Goal: Task Accomplishment & Management: Manage account settings

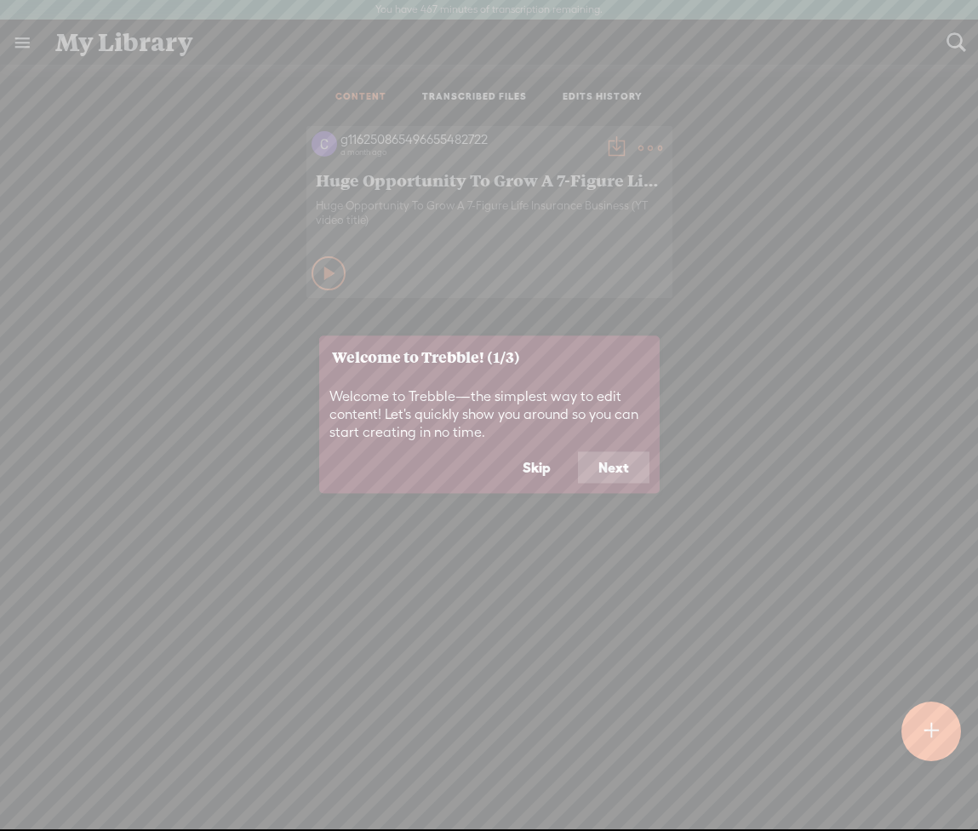
click at [556, 465] on button "Skip" at bounding box center [536, 467] width 69 height 32
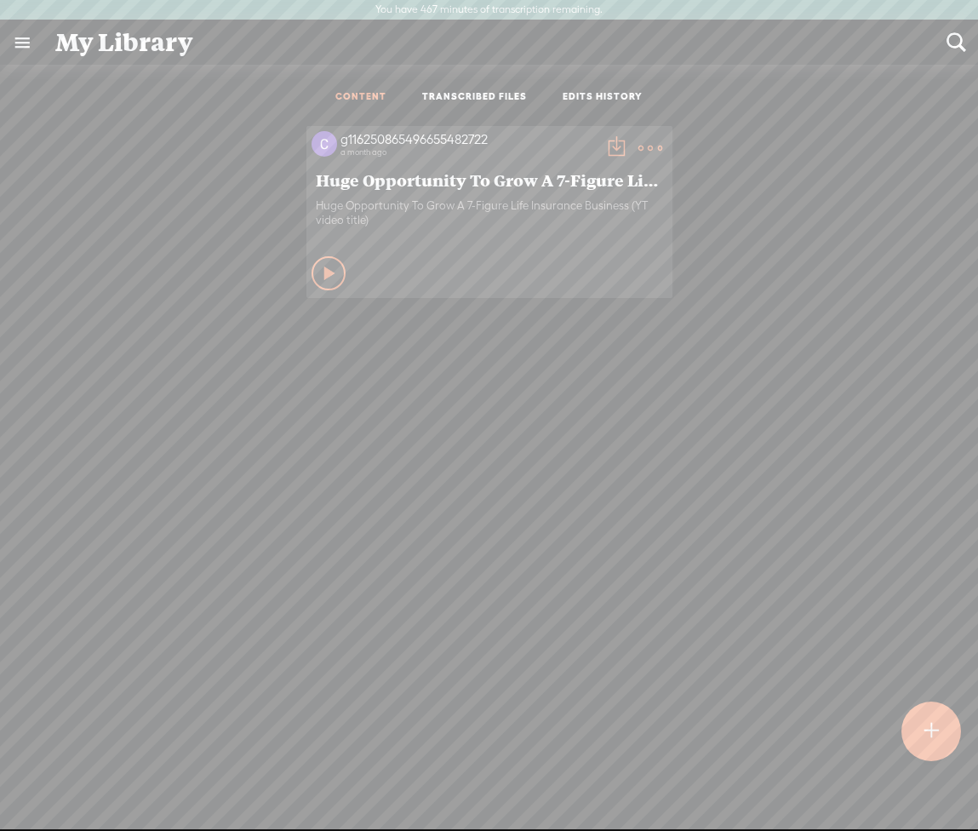
click at [42, 43] on link at bounding box center [22, 42] width 44 height 44
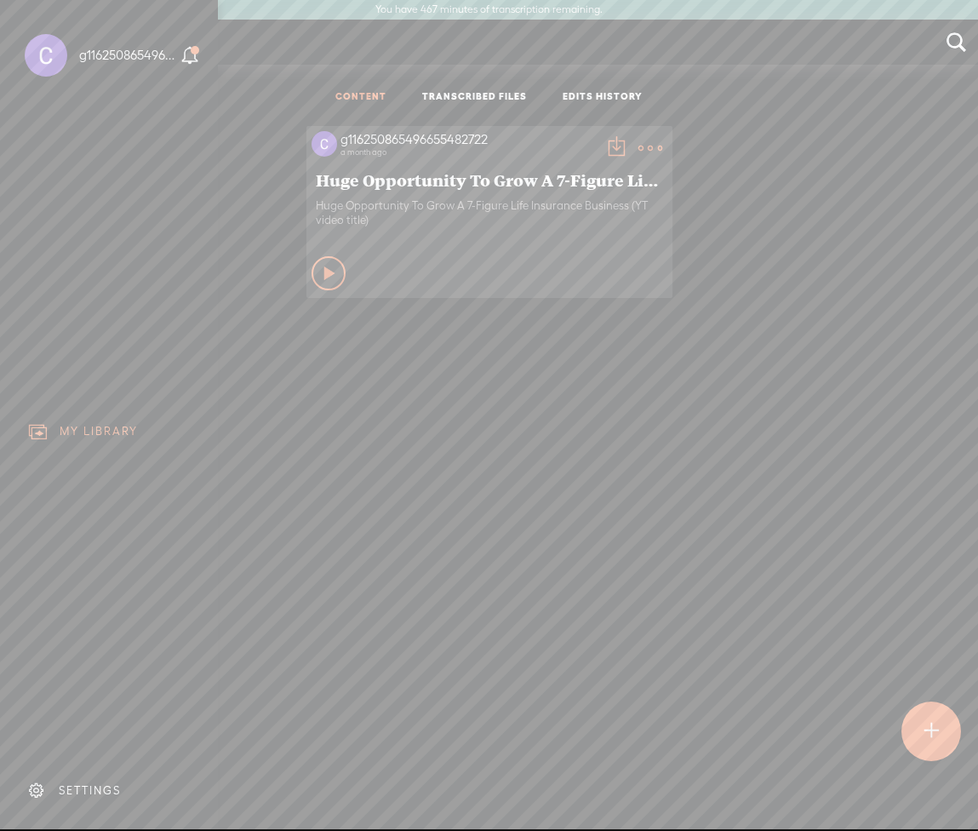
click at [97, 789] on div "SETTINGS" at bounding box center [90, 790] width 62 height 14
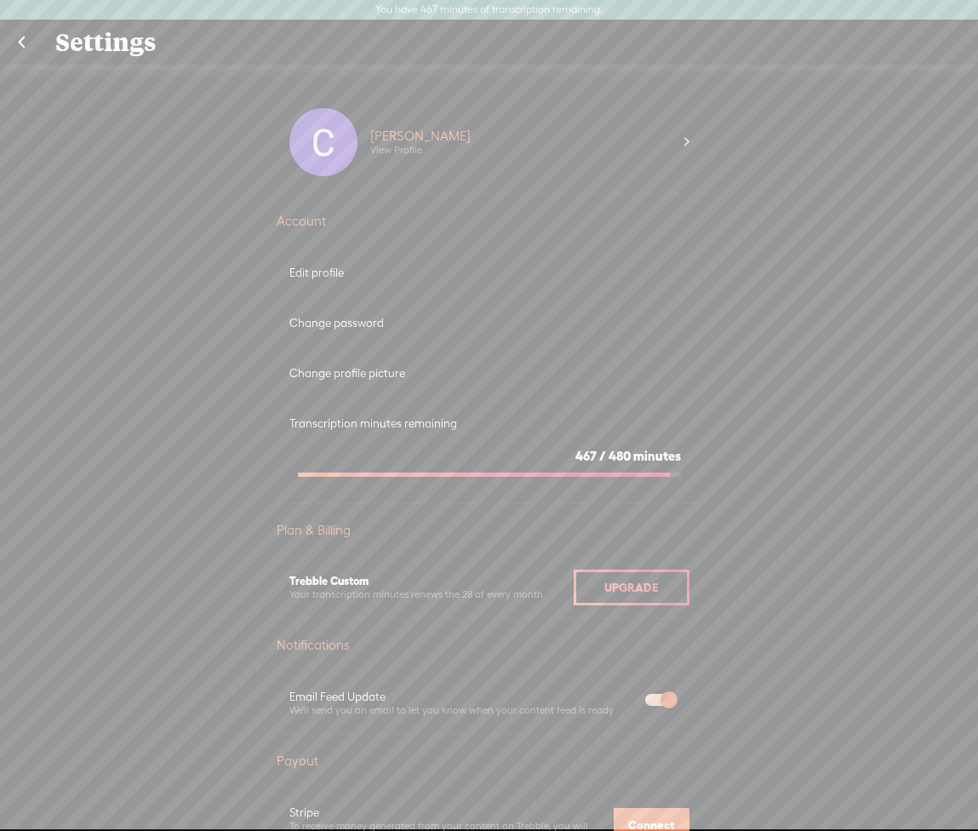
click at [408, 141] on div "[PERSON_NAME]" at bounding box center [420, 136] width 100 height 17
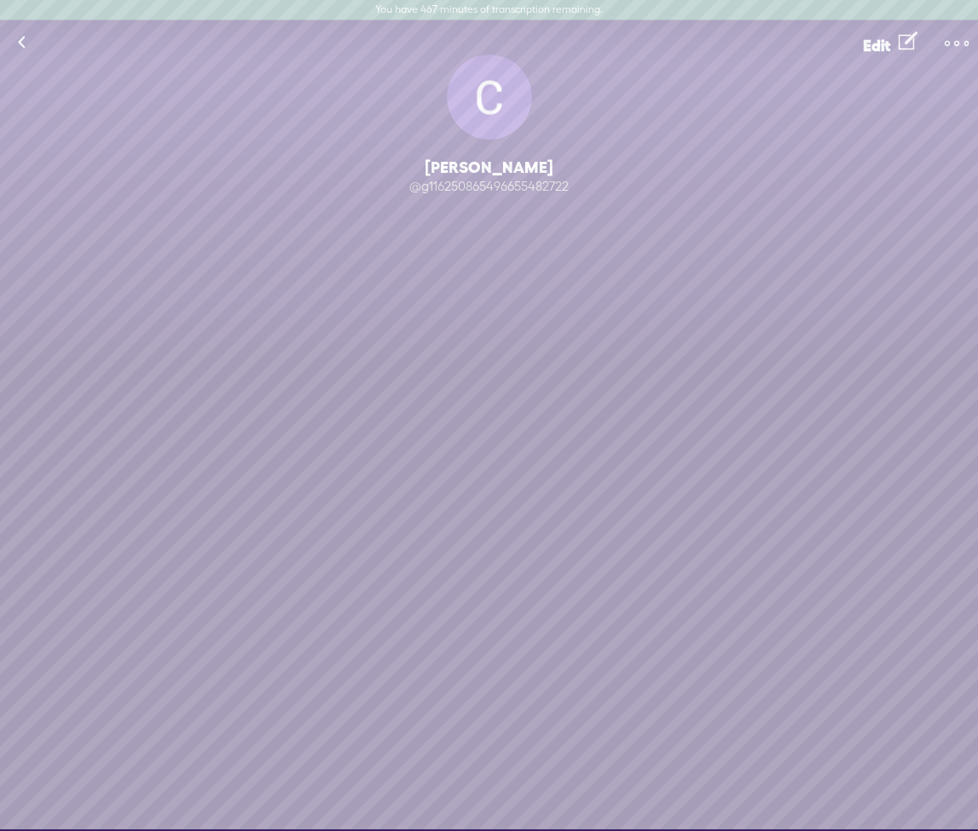
click at [887, 49] on span "Edit" at bounding box center [877, 46] width 27 height 18
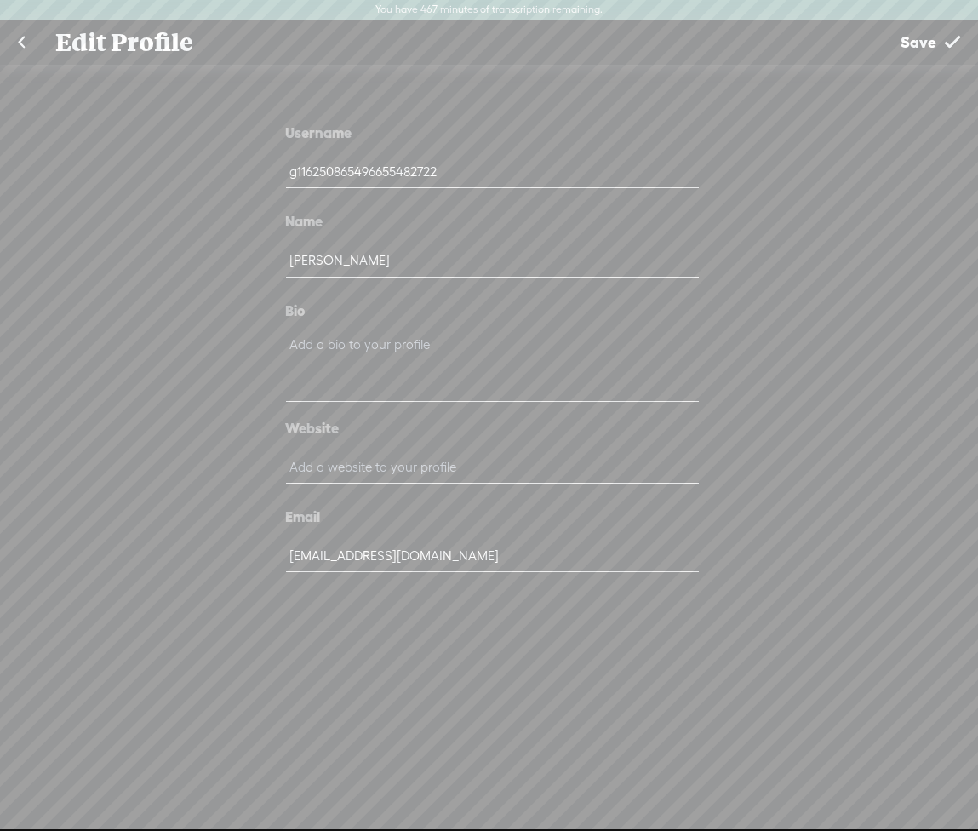
click at [432, 174] on input "g116250865496655482722" at bounding box center [492, 171] width 413 height 33
click at [358, 559] on input "[EMAIL_ADDRESS][DOMAIN_NAME]" at bounding box center [492, 555] width 413 height 33
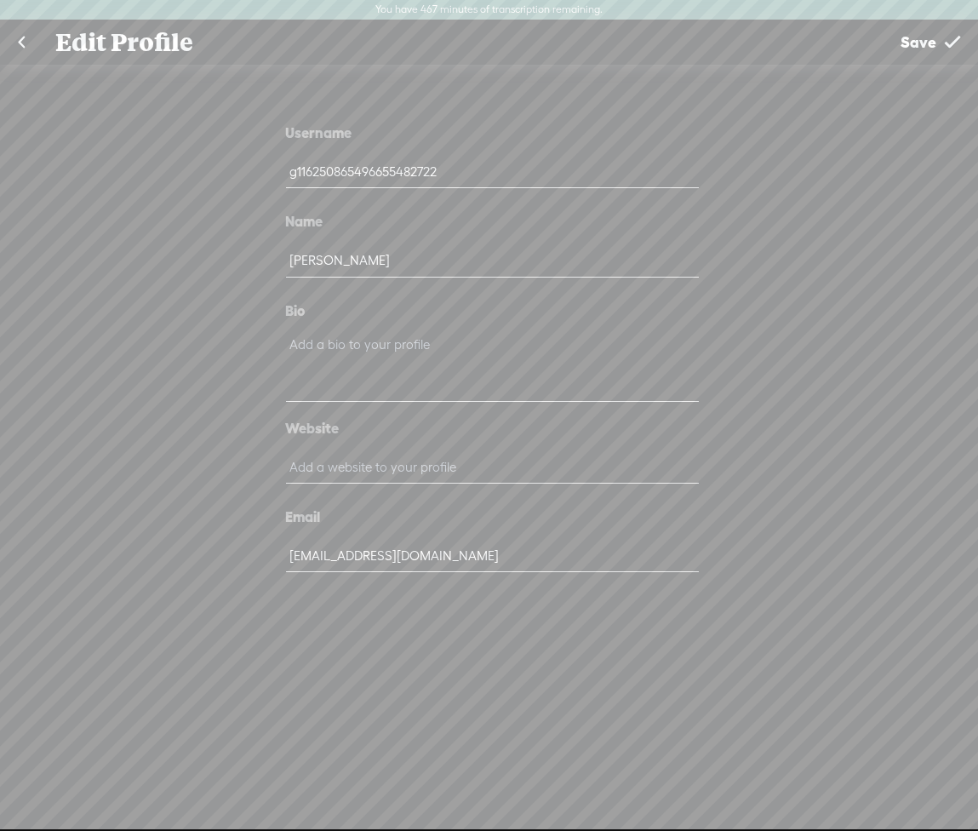
type input "[EMAIL_ADDRESS][DOMAIN_NAME]"
click at [494, 647] on div "Username g116250865496655482722 Name [PERSON_NAME] Bio Website Email [EMAIL_ADD…" at bounding box center [489, 456] width 978 height 783
click at [402, 465] on input "text" at bounding box center [492, 466] width 413 height 33
click at [334, 169] on input "g116250865496655482722" at bounding box center [492, 171] width 413 height 33
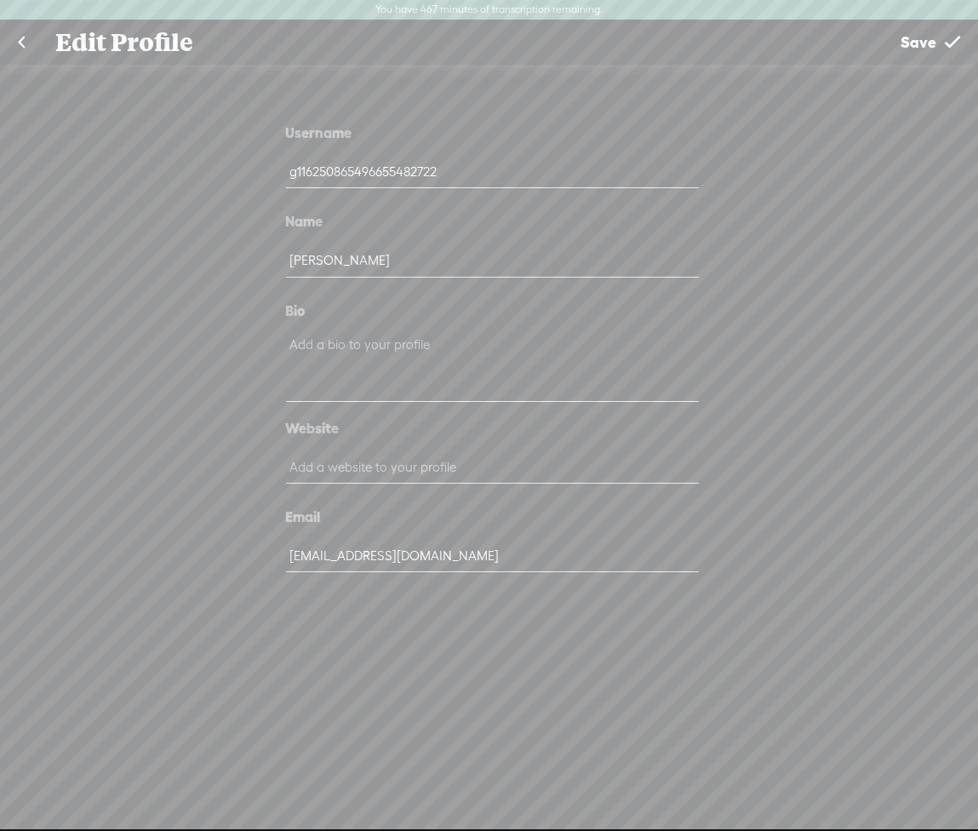
click at [334, 169] on input "g116250865496655482722" at bounding box center [492, 171] width 413 height 33
type input "c"
type input "itscharliekim"
click at [715, 294] on div "Username itscharliekim Name [PERSON_NAME] Bio Website Email [EMAIL_ADDRESS][DOM…" at bounding box center [489, 356] width 511 height 558
click at [939, 41] on link "Save" at bounding box center [930, 41] width 95 height 43
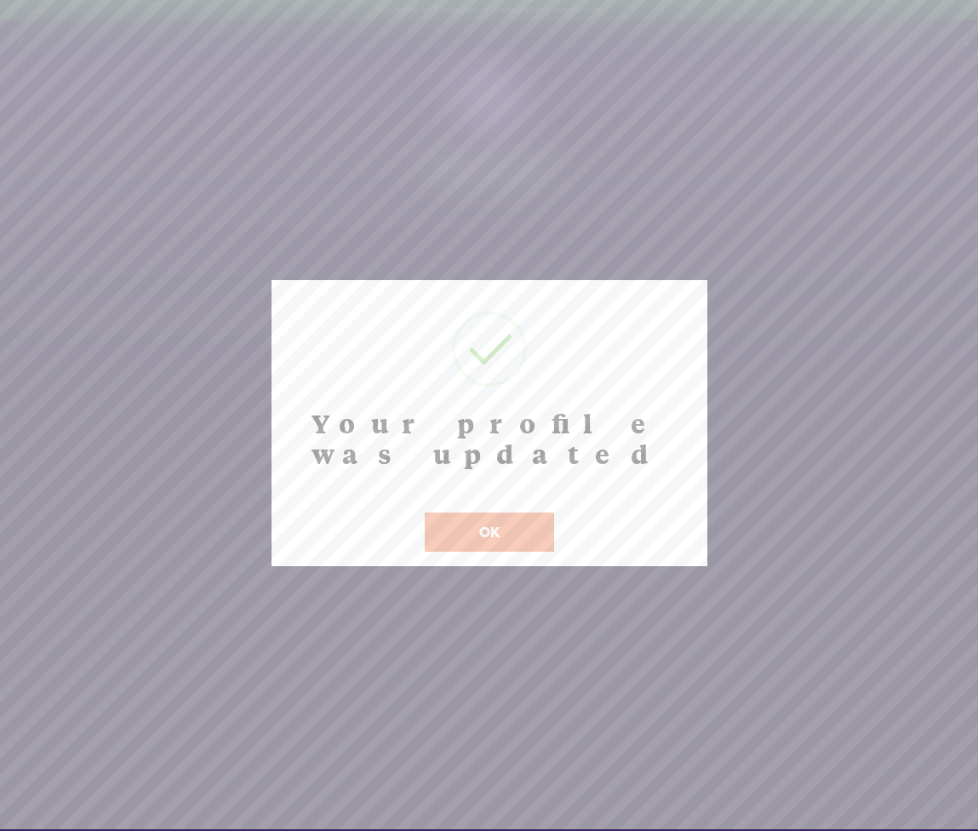
click at [483, 514] on button "OK" at bounding box center [489, 532] width 129 height 39
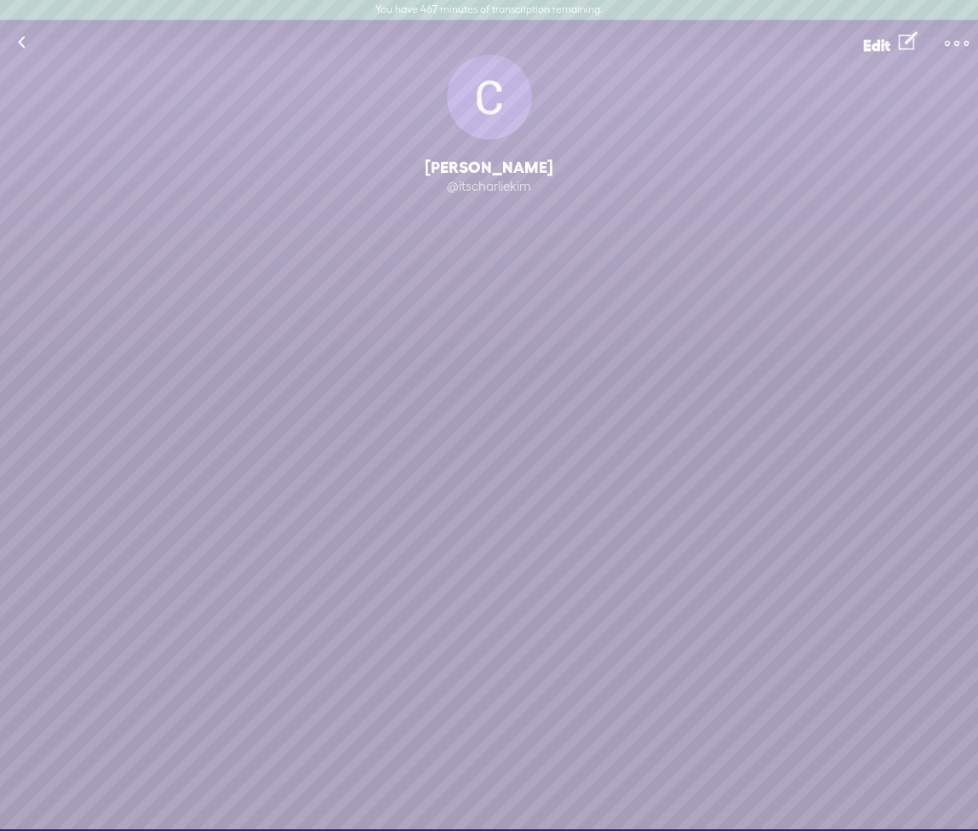
click at [32, 47] on link at bounding box center [21, 42] width 43 height 44
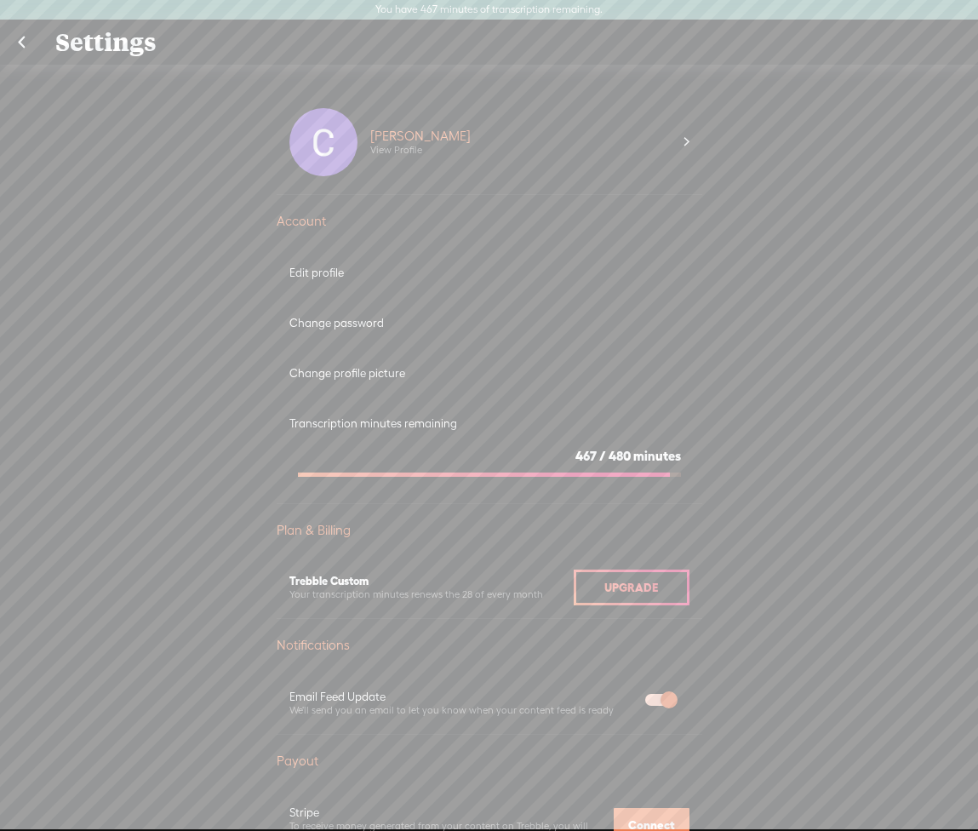
click at [346, 273] on div "Edit profile" at bounding box center [490, 273] width 400 height 14
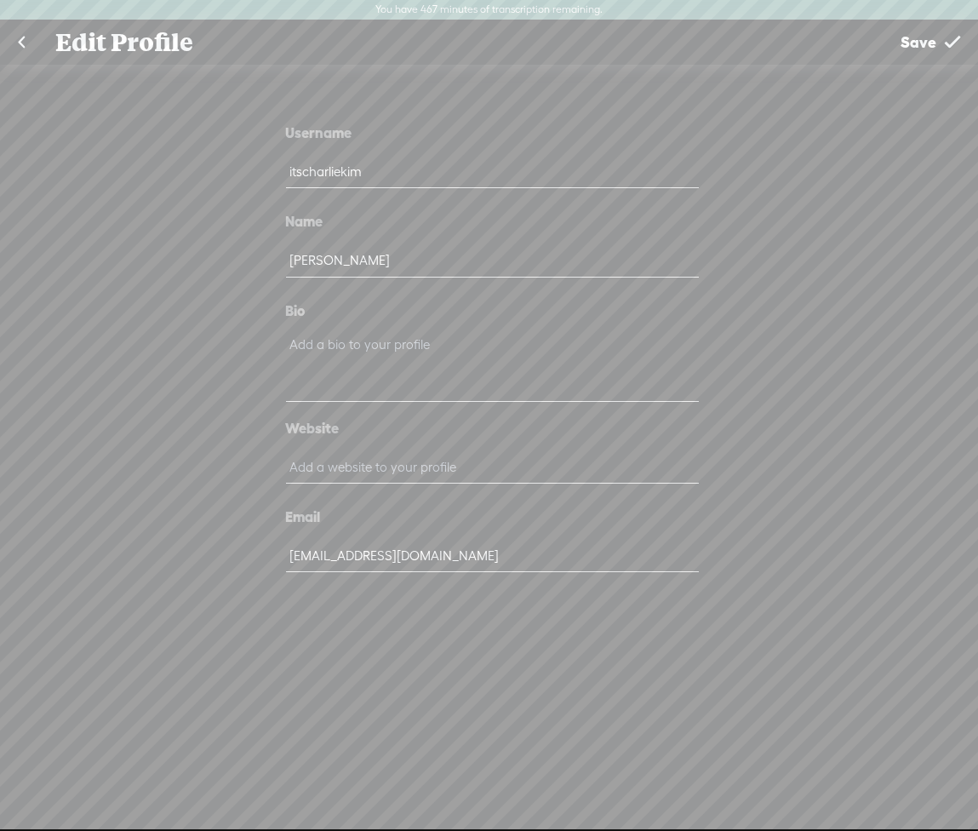
click at [29, 45] on link at bounding box center [21, 42] width 43 height 44
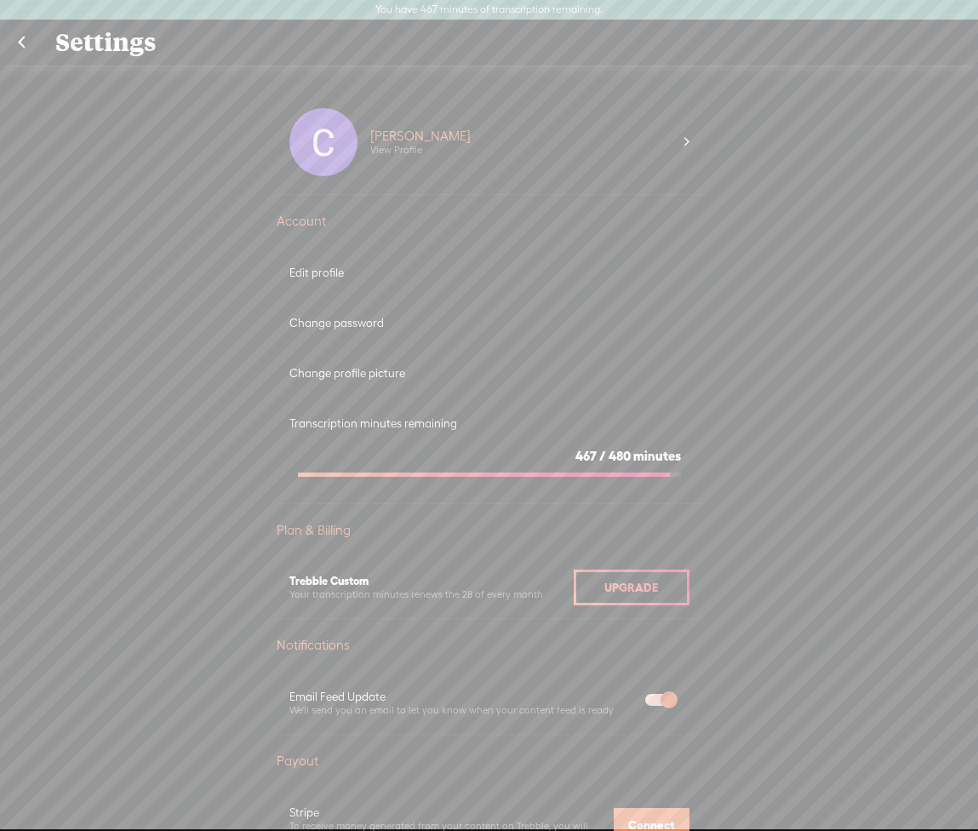
click at [359, 322] on div "Change password" at bounding box center [490, 323] width 400 height 14
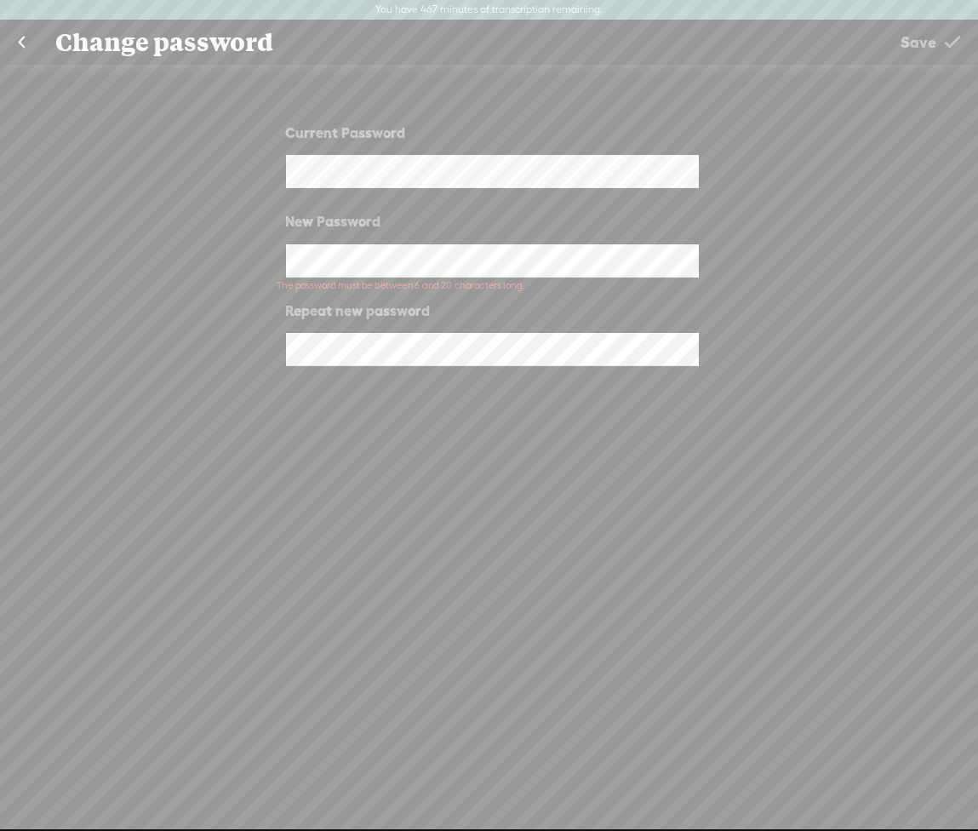
click at [72, 365] on div "Current Password New Password Repeat new password" at bounding box center [489, 456] width 978 height 783
click at [26, 40] on link at bounding box center [21, 42] width 43 height 44
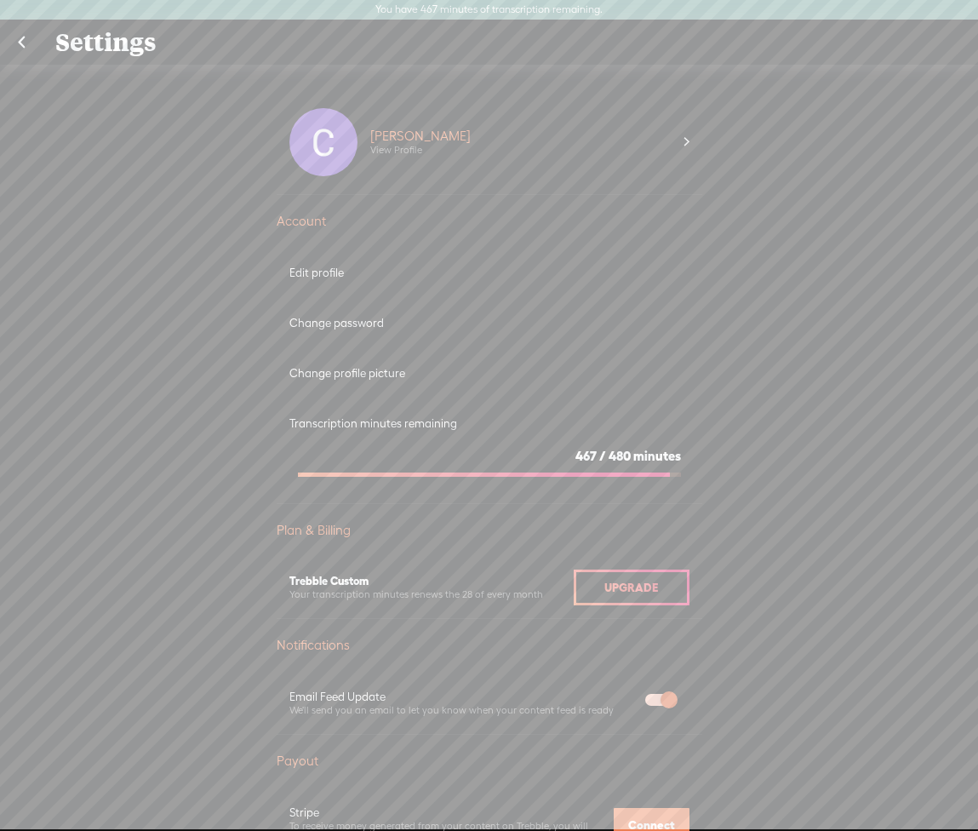
click at [26, 44] on link at bounding box center [21, 42] width 43 height 44
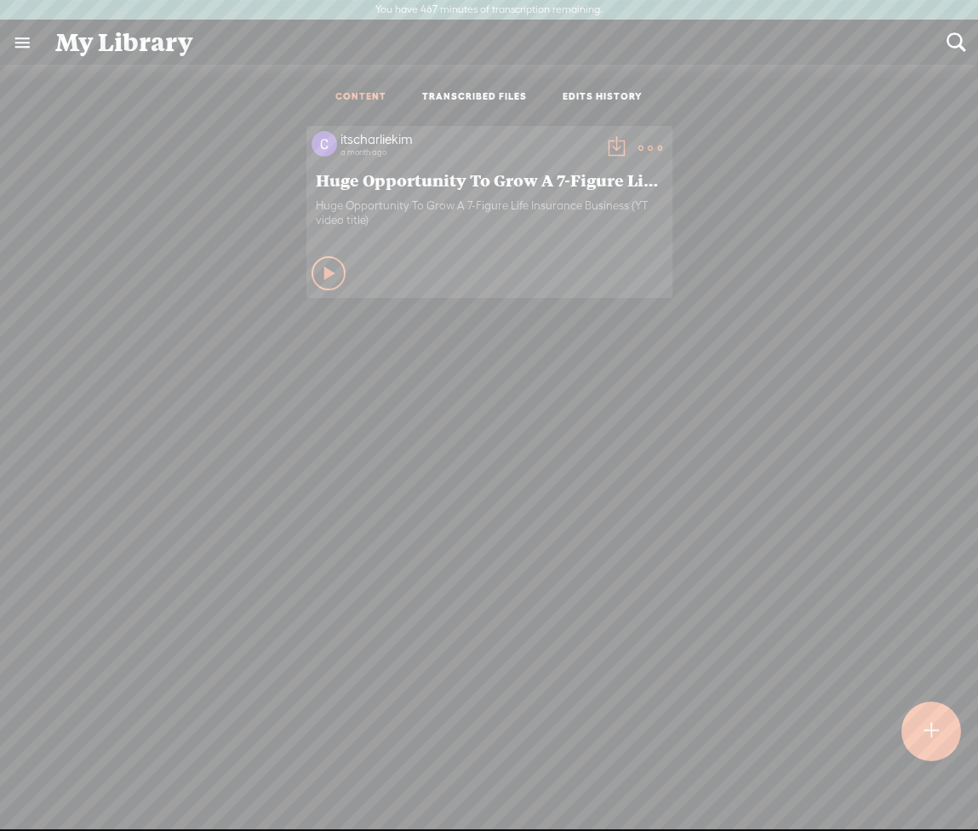
click at [23, 43] on link at bounding box center [22, 42] width 44 height 44
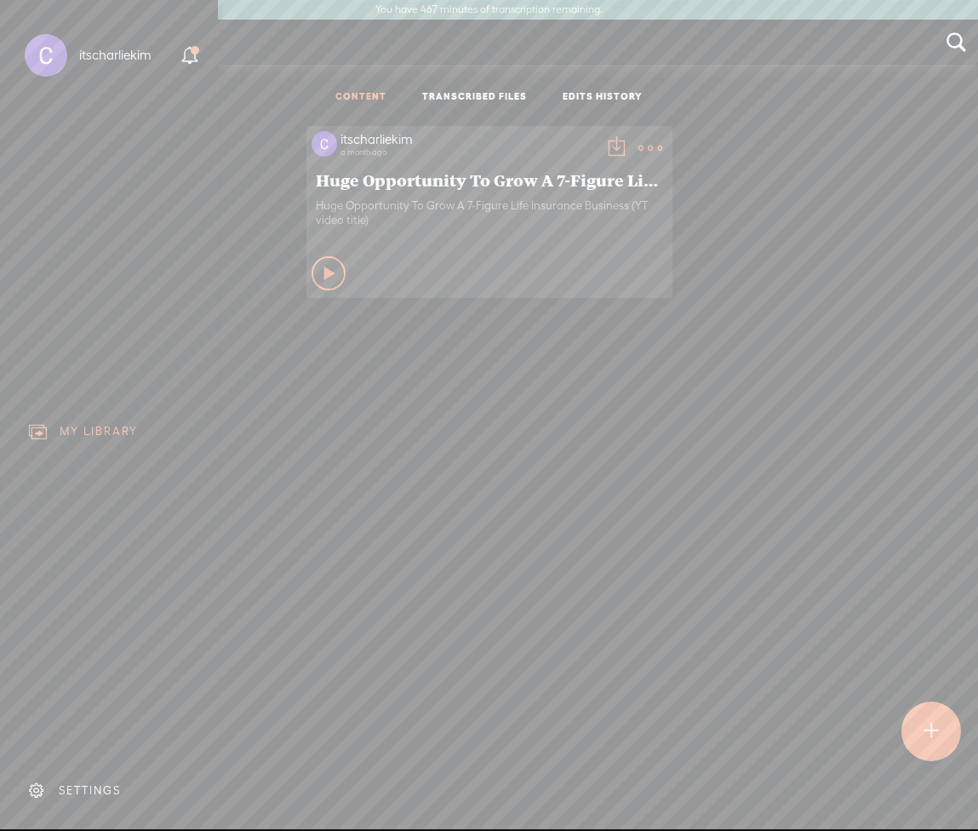
click at [118, 57] on div "itscharliekim" at bounding box center [115, 55] width 72 height 17
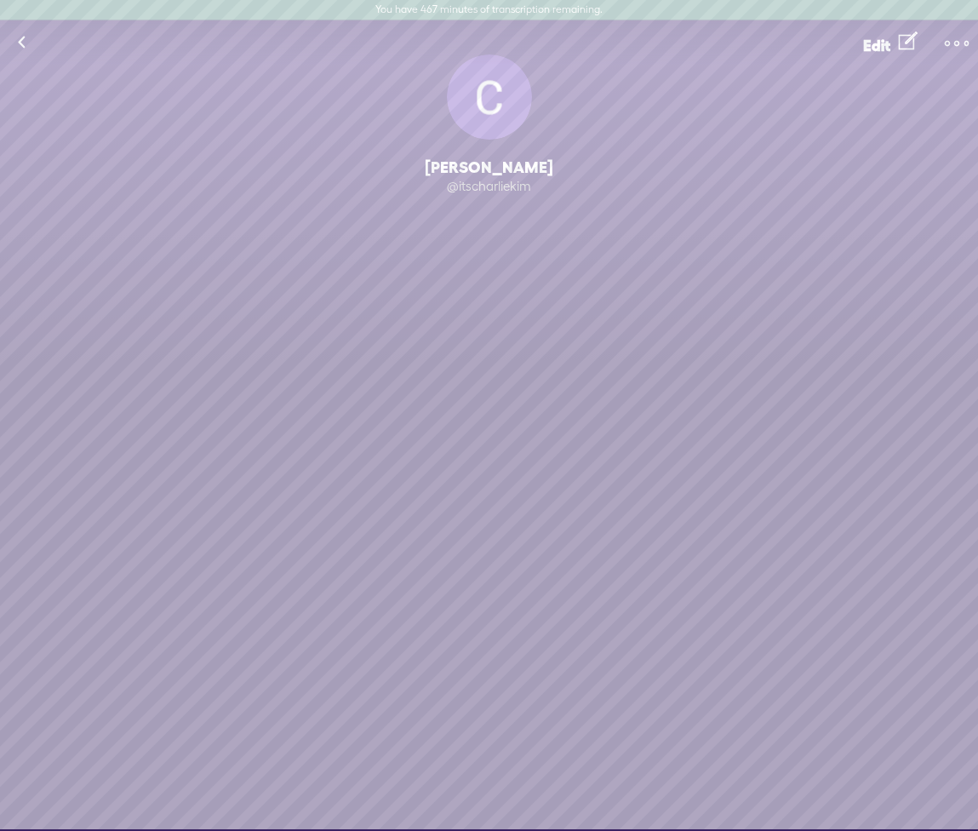
click at [29, 47] on link at bounding box center [21, 42] width 43 height 44
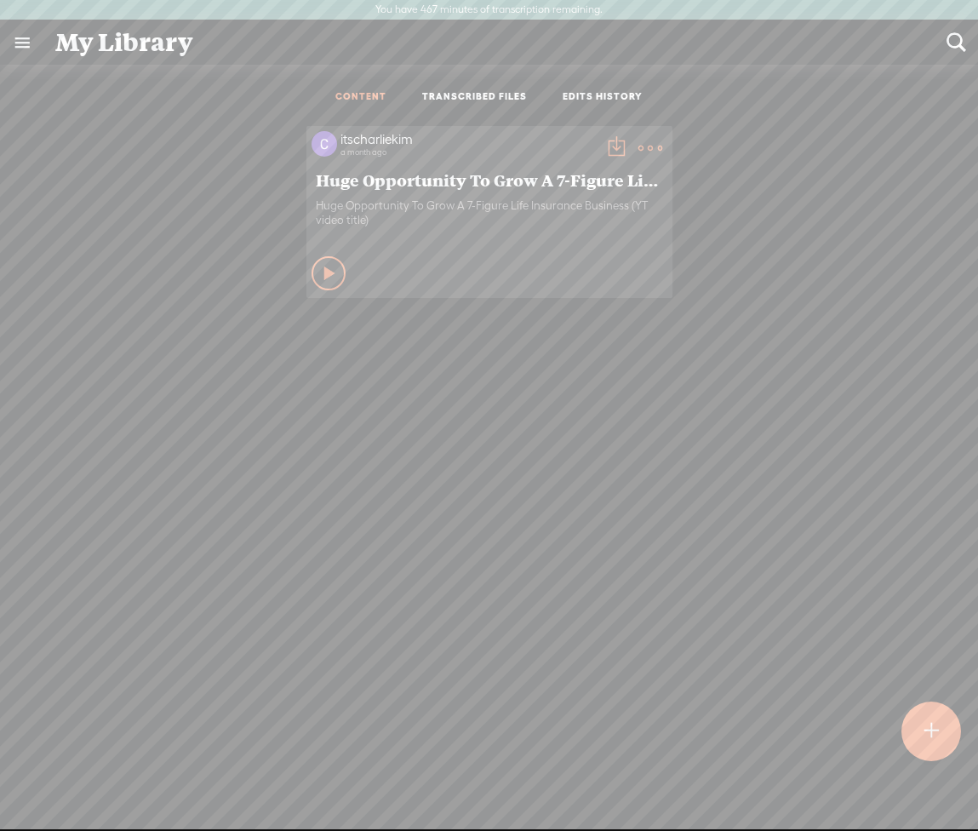
click at [20, 49] on link at bounding box center [22, 42] width 44 height 44
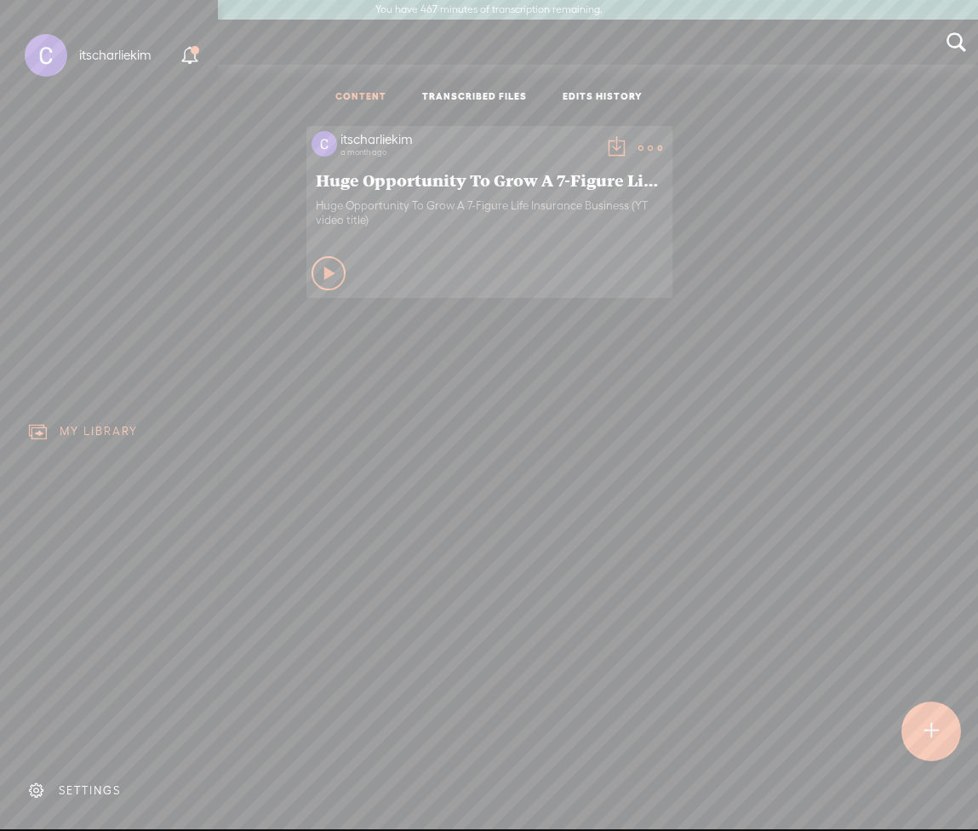
click at [62, 795] on div "SETTINGS" at bounding box center [90, 790] width 62 height 14
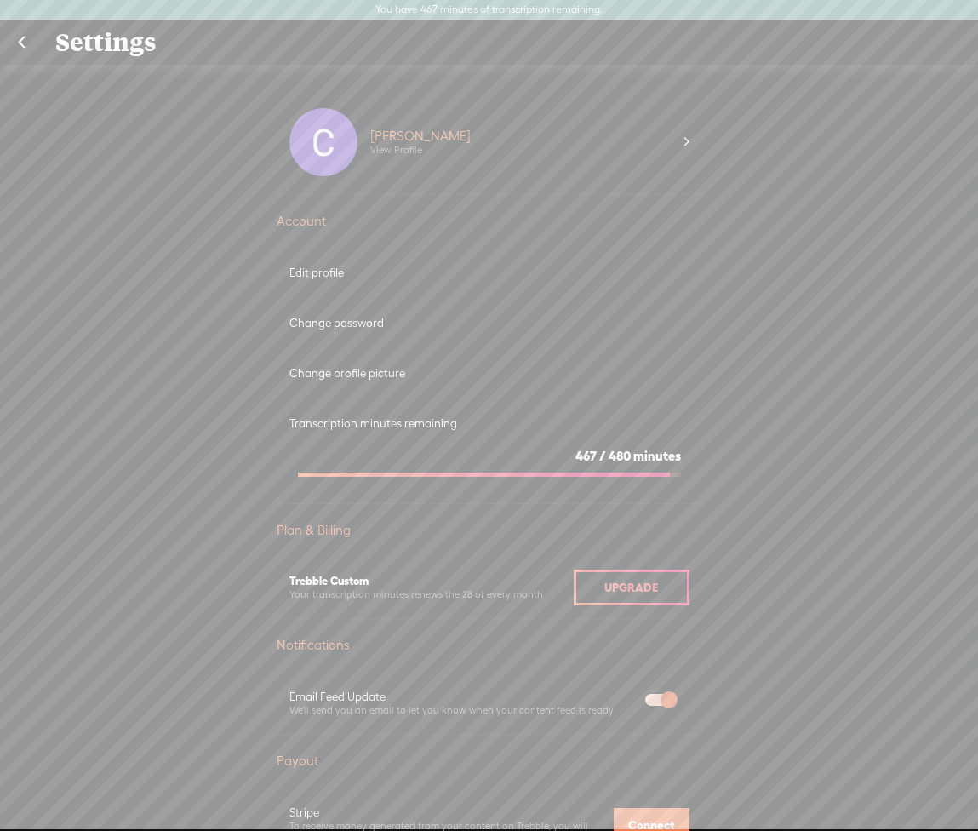
scroll to position [741, 0]
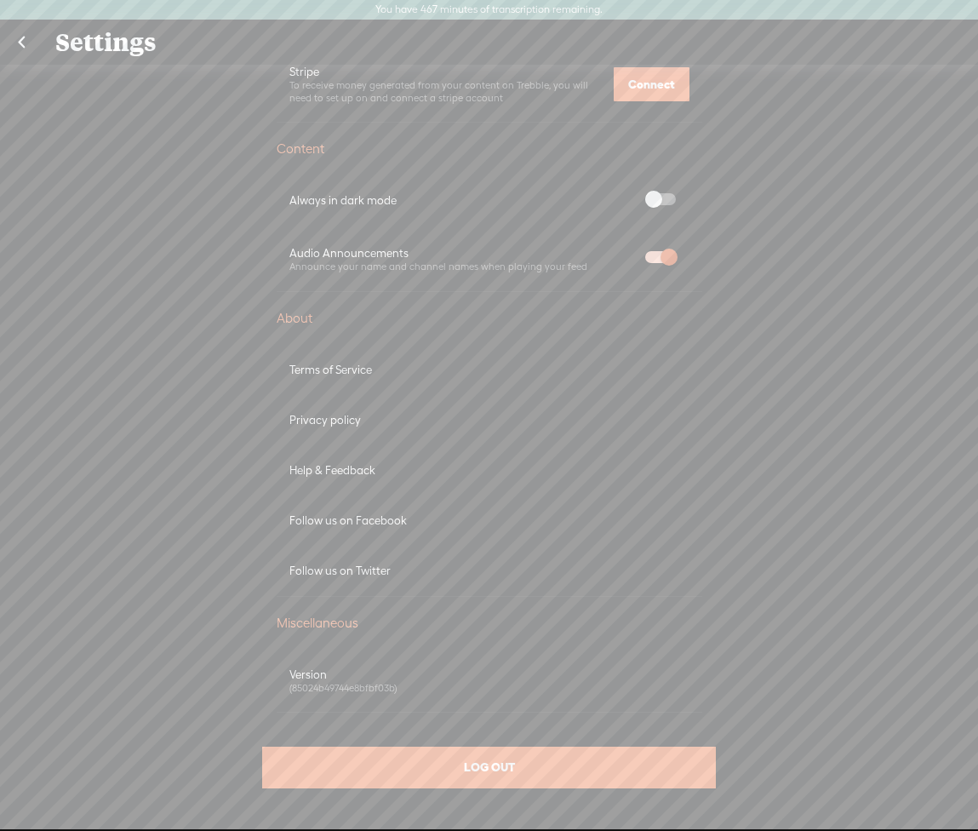
click at [444, 768] on div "LOG OUT" at bounding box center [488, 768] width 453 height 42
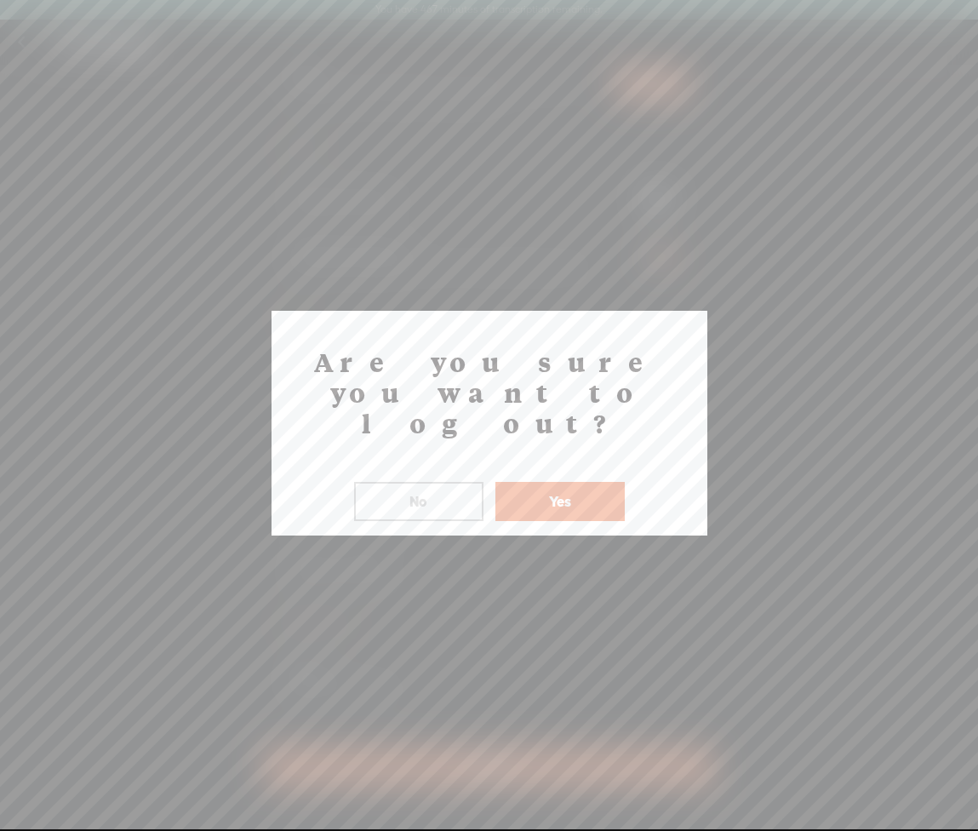
click at [538, 482] on button "Yes" at bounding box center [560, 501] width 129 height 39
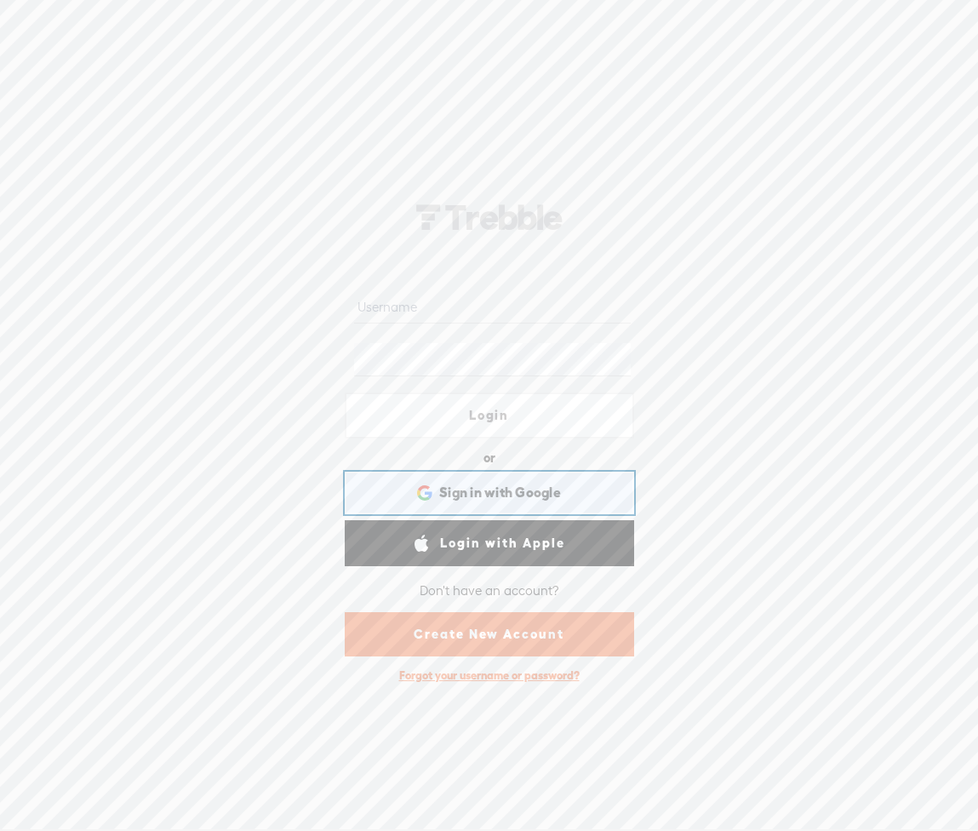
click at [490, 502] on div "Sign in with Google Sign in with Google. Opens in new tab" at bounding box center [490, 492] width 266 height 39
